Goal: Transaction & Acquisition: Obtain resource

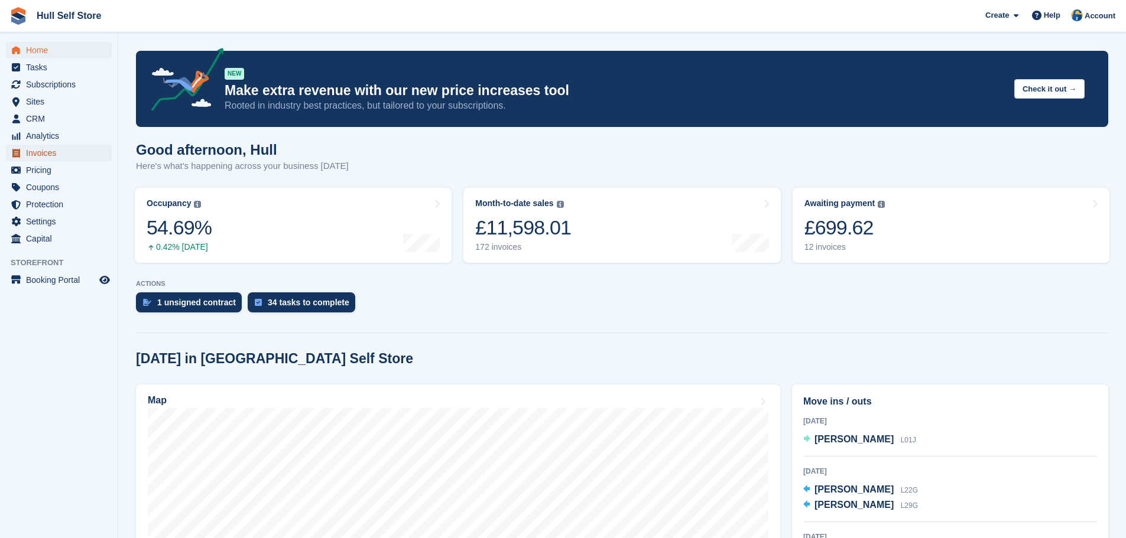
click at [67, 160] on span "Invoices" at bounding box center [61, 153] width 71 height 17
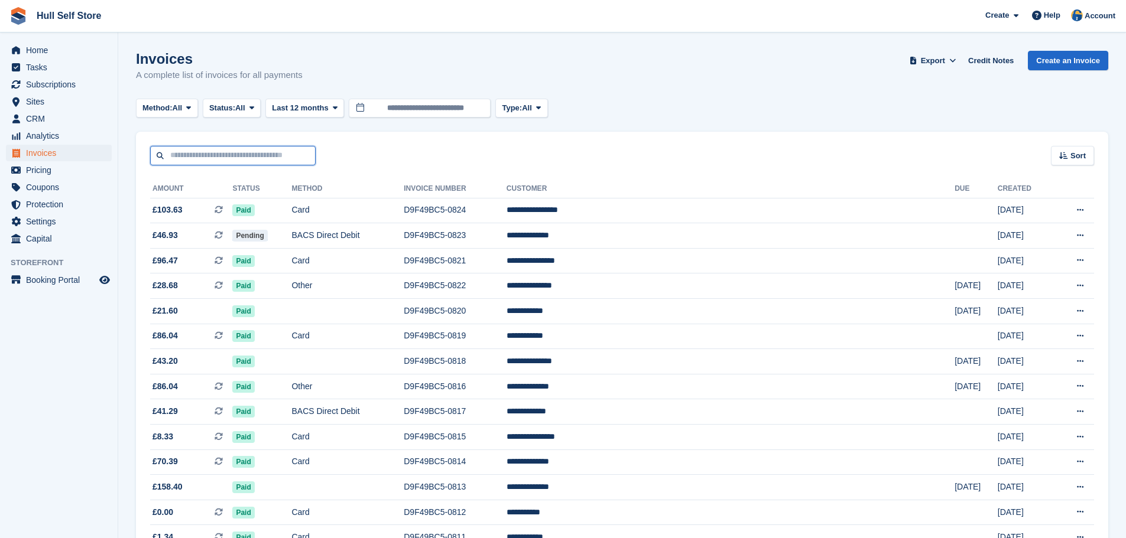
drag, startPoint x: 0, startPoint y: 0, endPoint x: 265, endPoint y: 158, distance: 309.0
click at [265, 158] on input "text" at bounding box center [232, 155] width 165 height 19
type input "**********"
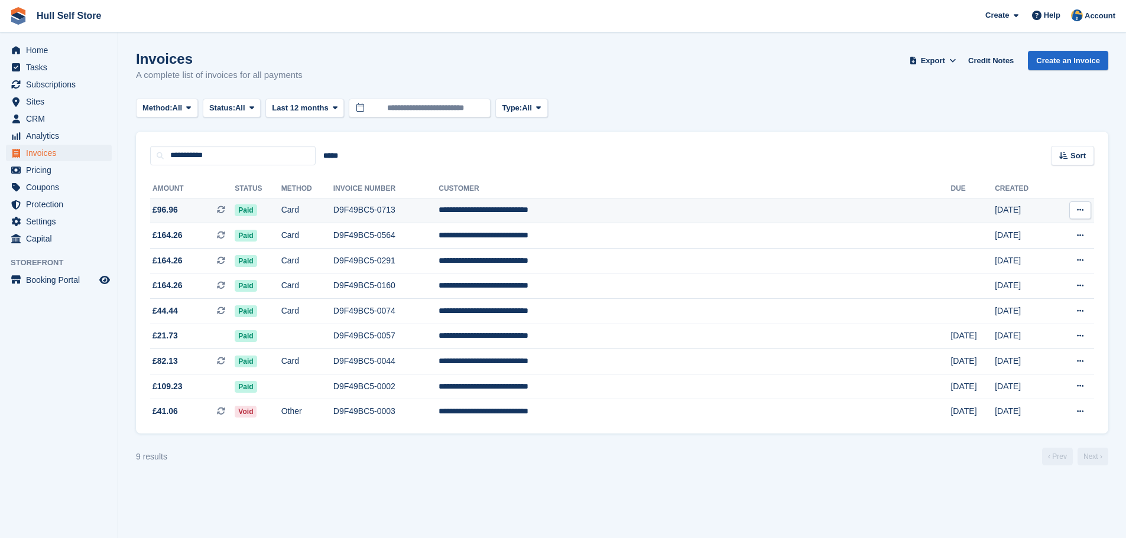
click at [1077, 211] on icon at bounding box center [1080, 210] width 6 height 8
click at [803, 47] on section "Invoices A complete list of invoices for all payments Export Export Invoices Ex…" at bounding box center [621, 269] width 1007 height 538
click at [1081, 207] on icon at bounding box center [1080, 210] width 6 height 8
click at [1012, 232] on p "Download PDF" at bounding box center [1034, 233] width 103 height 15
click at [1098, 228] on div "**********" at bounding box center [622, 299] width 972 height 269
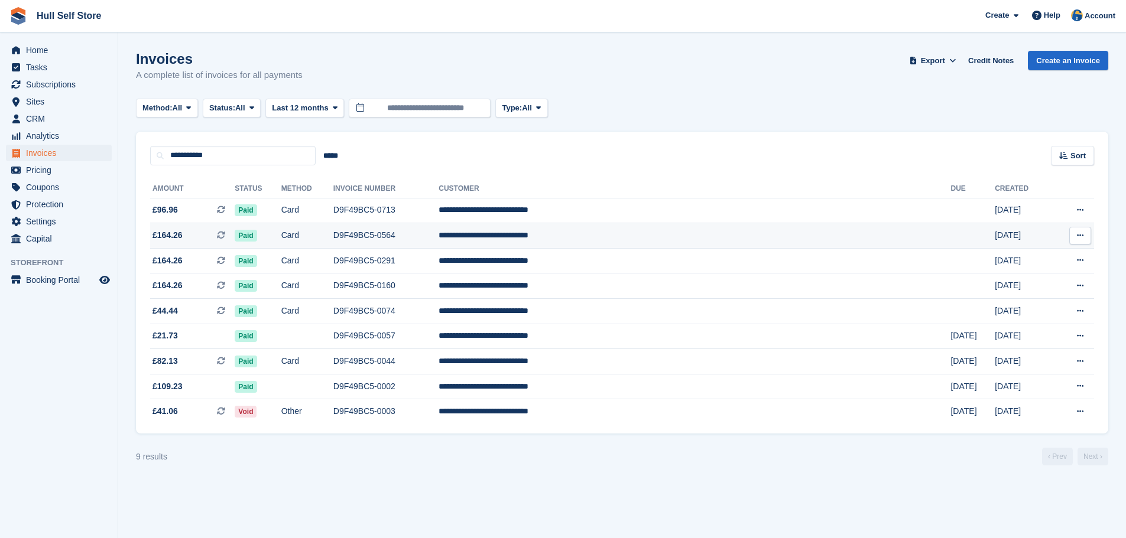
click at [1075, 235] on button at bounding box center [1080, 236] width 22 height 18
click at [1037, 253] on p "Download PDF" at bounding box center [1034, 258] width 103 height 15
click at [21, 53] on span "menu" at bounding box center [16, 50] width 14 height 14
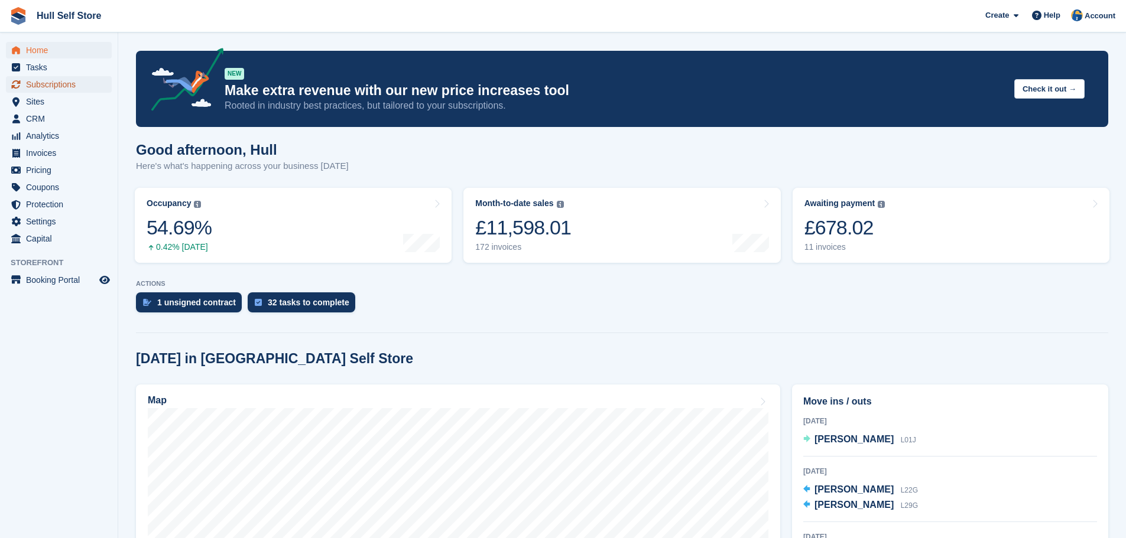
click at [56, 82] on span "Subscriptions" at bounding box center [61, 84] width 71 height 17
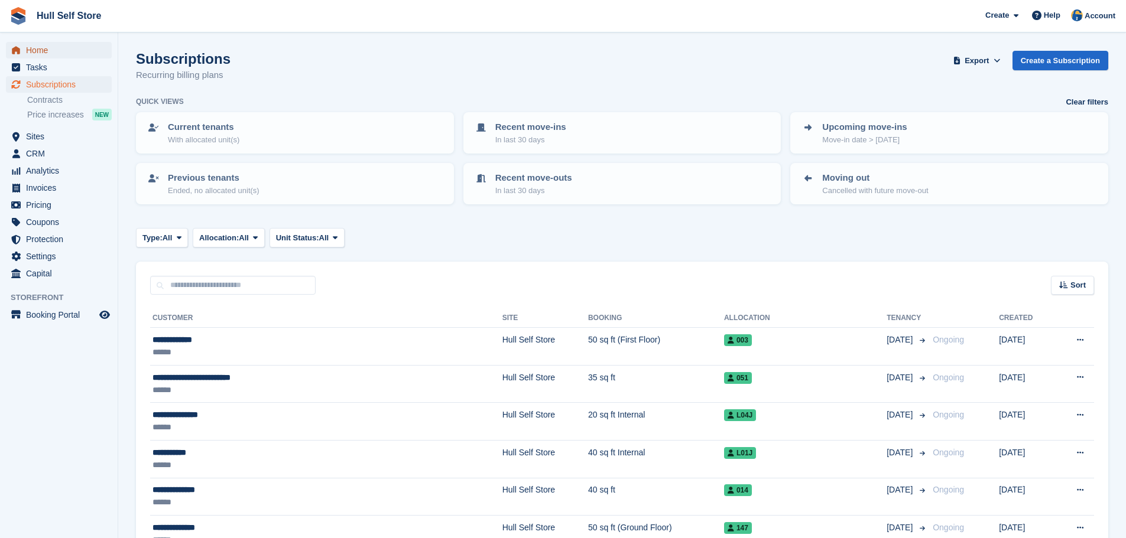
click at [40, 45] on span "Home" at bounding box center [61, 50] width 71 height 17
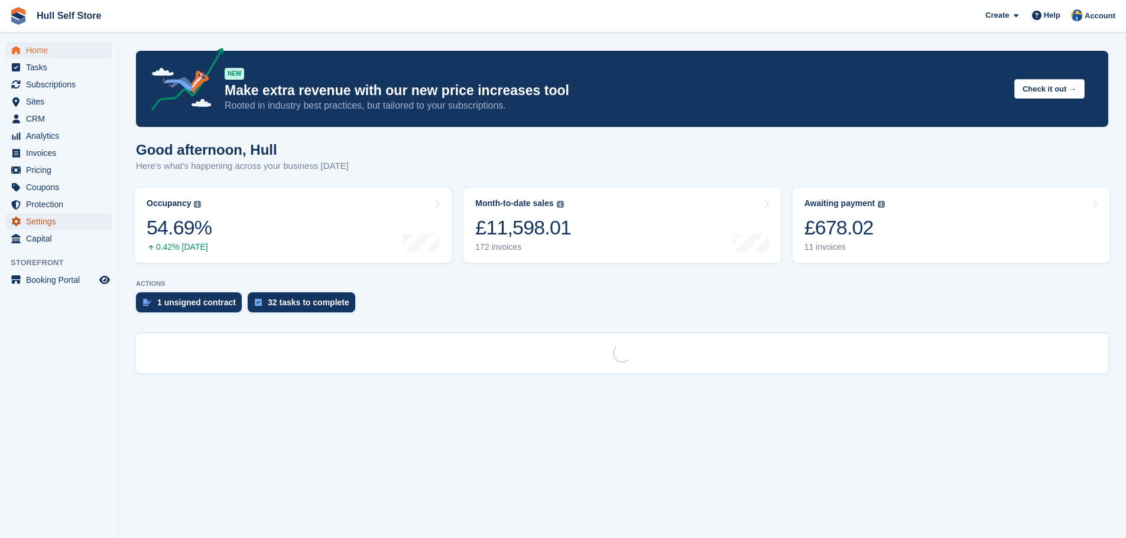
click at [35, 223] on span "Settings" at bounding box center [61, 221] width 71 height 17
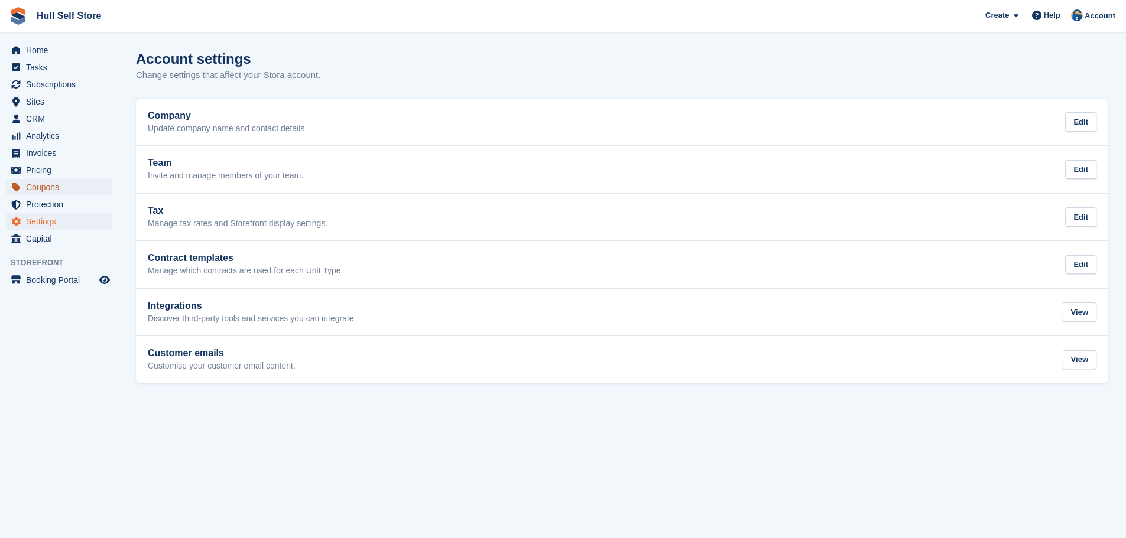
click at [60, 187] on span "Coupons" at bounding box center [61, 187] width 71 height 17
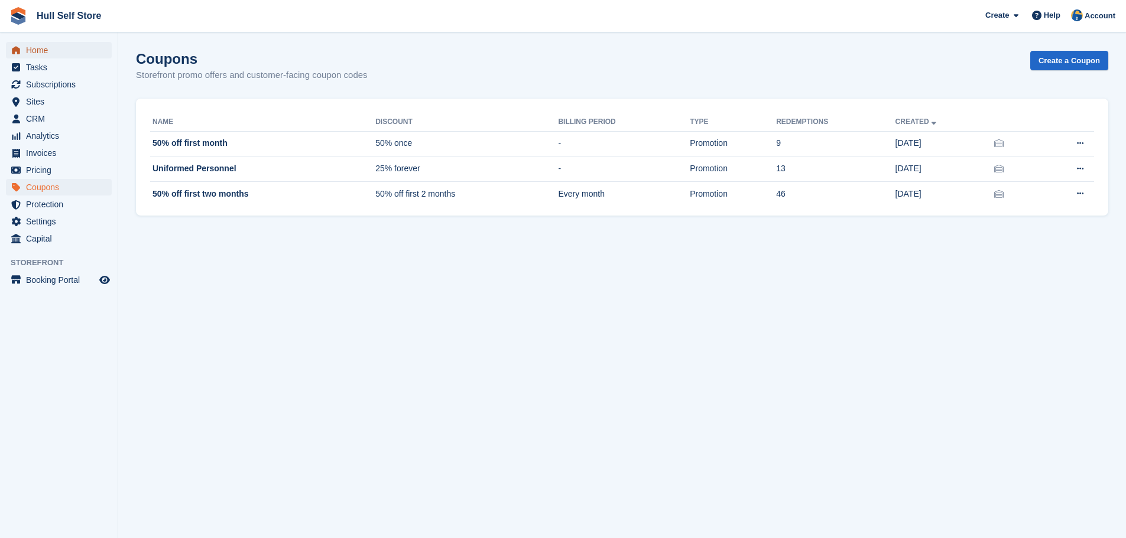
click at [38, 55] on span "Home" at bounding box center [61, 50] width 71 height 17
